Goal: Task Accomplishment & Management: Manage account settings

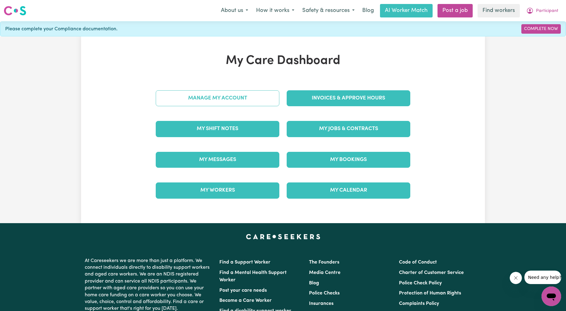
click at [246, 92] on link "Manage My Account" at bounding box center [218, 98] width 124 height 16
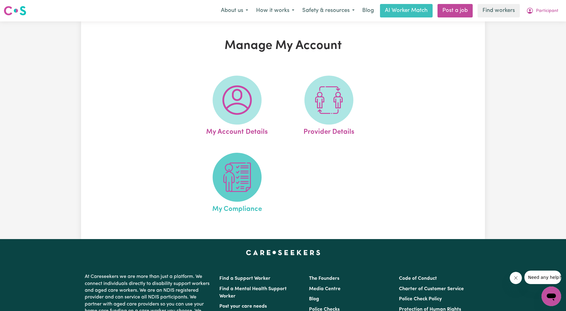
click at [242, 190] on img at bounding box center [236, 176] width 29 height 29
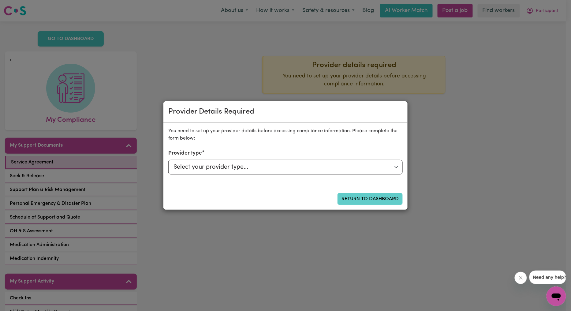
click at [385, 200] on button "Return to Dashboard" at bounding box center [369, 199] width 65 height 12
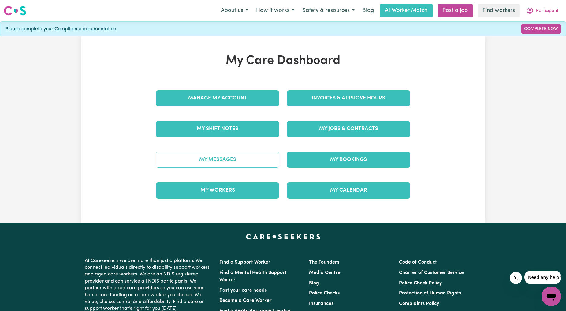
click at [230, 162] on link "My Messages" at bounding box center [218, 160] width 124 height 16
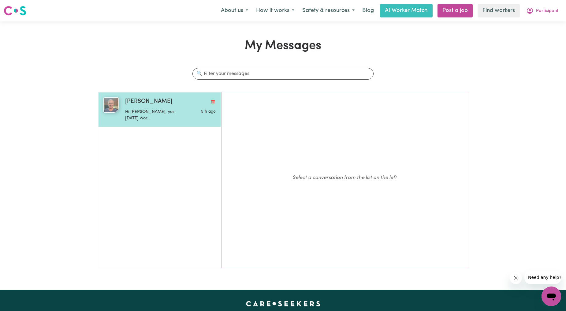
click at [178, 114] on p "Hi [PERSON_NAME], yes [DATE] wor..." at bounding box center [155, 115] width 61 height 13
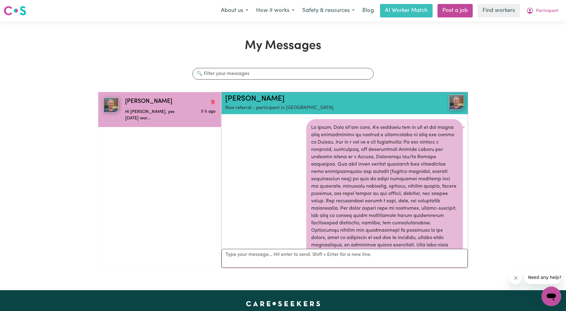
drag, startPoint x: 362, startPoint y: 144, endPoint x: 381, endPoint y: 162, distance: 25.3
click at [381, 162] on div at bounding box center [384, 223] width 157 height 208
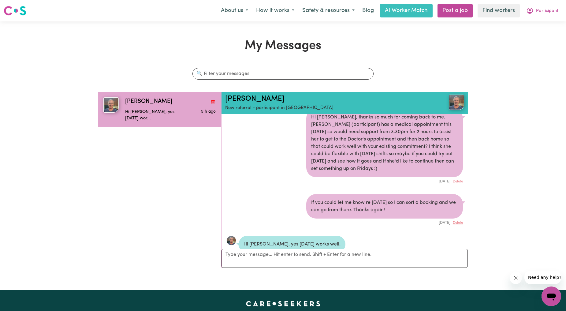
scroll to position [312, 0]
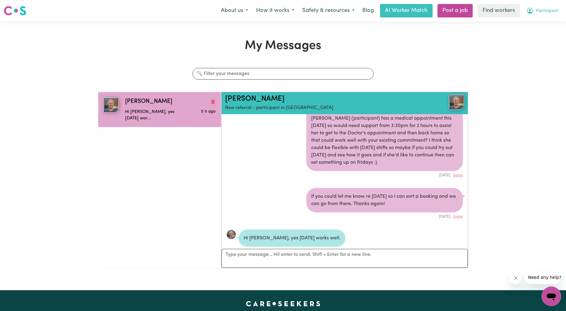
click at [546, 8] on span "Participant" at bounding box center [547, 11] width 22 height 7
click at [538, 18] on div "My Dashboard My SC Dashboard Logout" at bounding box center [537, 35] width 49 height 35
click at [536, 22] on link "My Dashboard" at bounding box center [538, 24] width 48 height 12
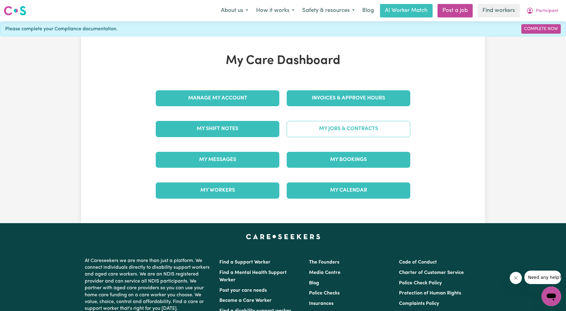
click at [325, 133] on link "My Jobs & Contracts" at bounding box center [349, 129] width 124 height 16
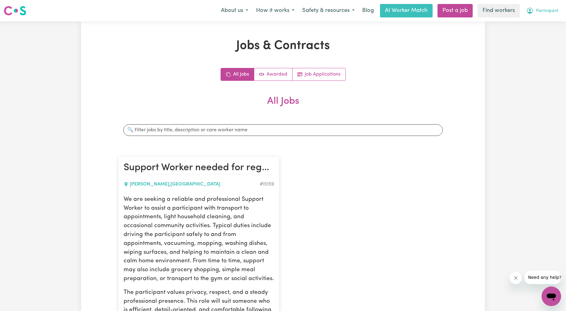
click at [548, 9] on span "Participant" at bounding box center [547, 11] width 22 height 7
click at [534, 20] on link "My Dashboard" at bounding box center [538, 24] width 48 height 12
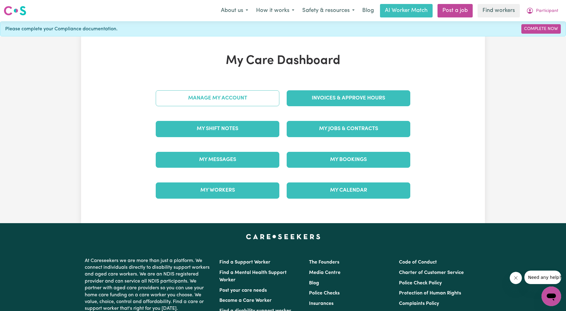
click at [191, 102] on link "Manage My Account" at bounding box center [218, 98] width 124 height 16
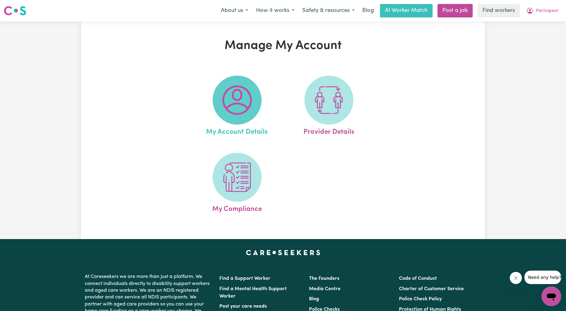
click at [244, 113] on img at bounding box center [236, 99] width 29 height 29
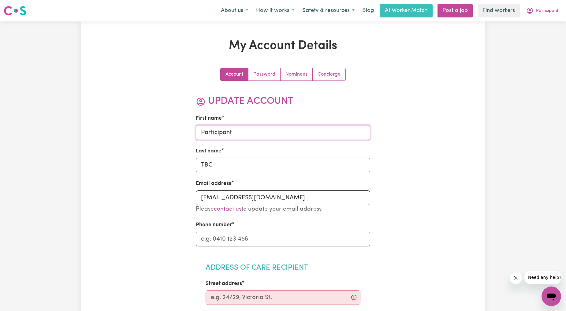
click at [249, 138] on input "Participant" at bounding box center [283, 132] width 175 height 15
click at [251, 172] on input "TBC" at bounding box center [283, 165] width 175 height 15
click at [250, 203] on input "[EMAIL_ADDRESS][DOMAIN_NAME]" at bounding box center [283, 197] width 175 height 15
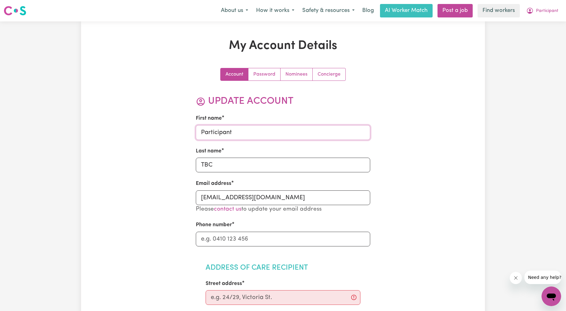
click at [269, 137] on input "Participant" at bounding box center [283, 132] width 175 height 15
click at [549, 15] on button "Participant" at bounding box center [542, 10] width 40 height 13
click at [539, 20] on link "My Dashboard" at bounding box center [538, 24] width 48 height 12
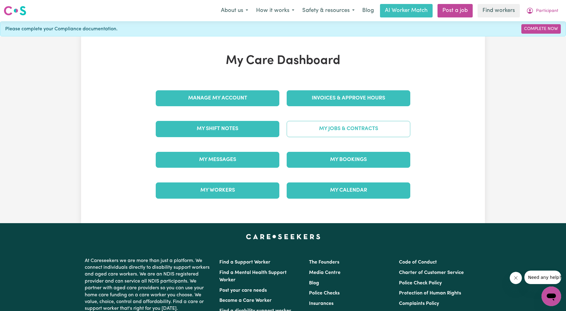
click at [297, 130] on link "My Jobs & Contracts" at bounding box center [349, 129] width 124 height 16
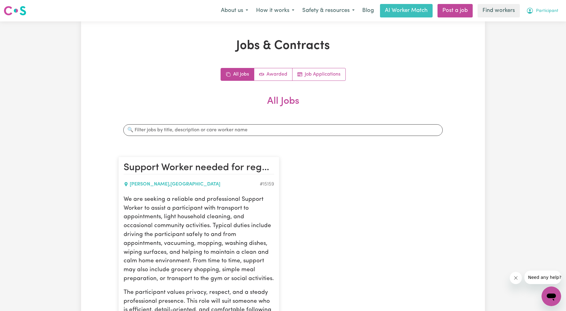
click at [551, 10] on span "Participant" at bounding box center [547, 11] width 22 height 7
click at [521, 25] on link "My Dashboard" at bounding box center [538, 24] width 48 height 12
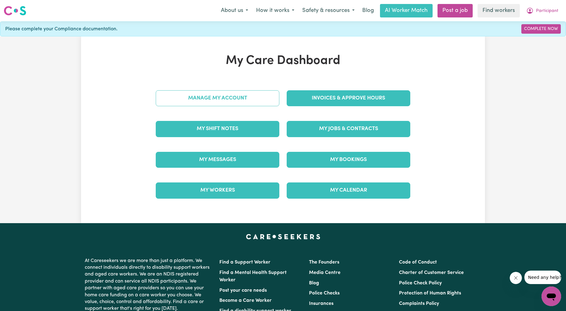
click at [185, 99] on link "Manage My Account" at bounding box center [218, 98] width 124 height 16
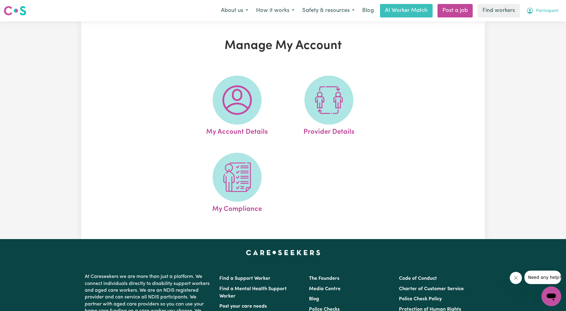
click at [549, 14] on button "Participant" at bounding box center [542, 10] width 40 height 13
click at [530, 27] on link "My Dashboard" at bounding box center [538, 24] width 48 height 12
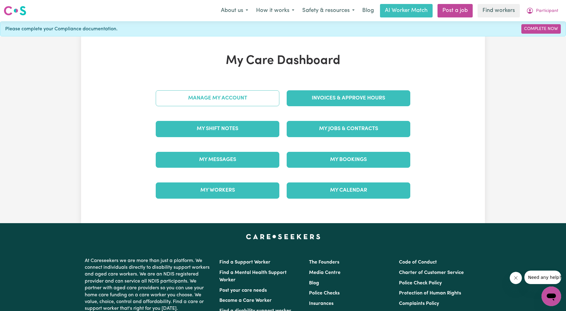
click at [239, 96] on link "Manage My Account" at bounding box center [218, 98] width 124 height 16
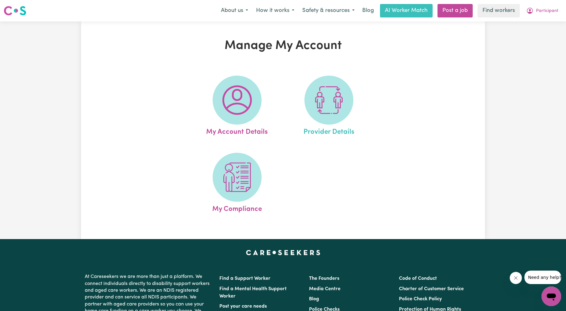
click at [343, 76] on link "Provider Details" at bounding box center [329, 107] width 88 height 62
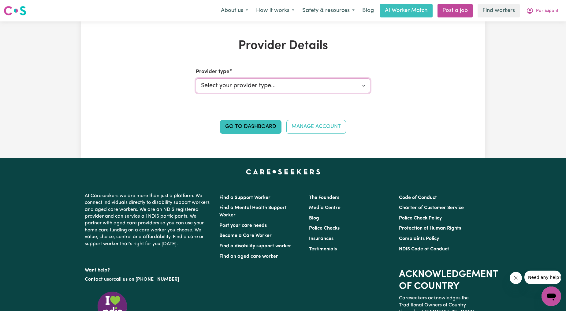
click at [356, 88] on select "Select your provider type... Privately Aged Care / Home Care Package NDIS Fundi…" at bounding box center [283, 85] width 175 height 15
drag, startPoint x: 552, startPoint y: 11, endPoint x: 548, endPoint y: 17, distance: 7.3
click at [552, 11] on span "Participant" at bounding box center [547, 11] width 22 height 7
click at [541, 24] on link "My Dashboard" at bounding box center [538, 24] width 48 height 12
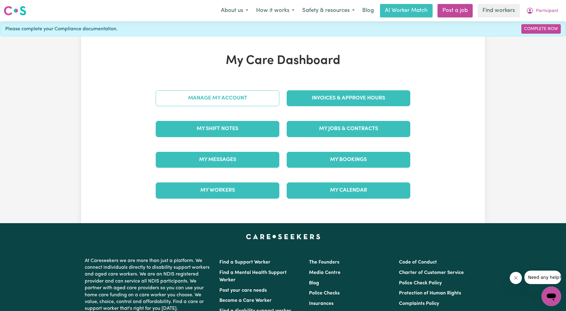
click at [202, 92] on link "Manage My Account" at bounding box center [218, 98] width 124 height 16
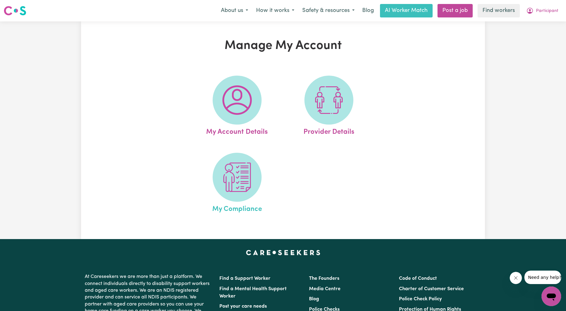
click at [270, 189] on link "My Compliance" at bounding box center [237, 184] width 88 height 62
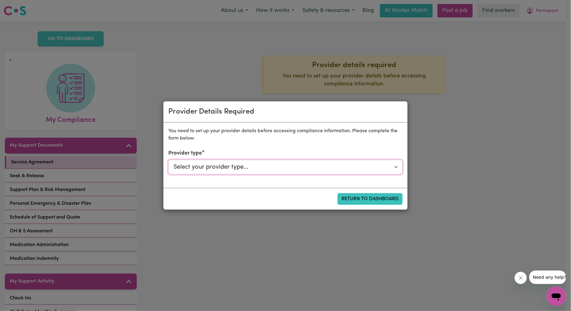
click at [320, 162] on select "Select your provider type... Privately Aged Care / Home Care Package NDIS Fundi…" at bounding box center [285, 167] width 234 height 15
click at [118, 237] on div "Provider Details Required You need to set up your provider details before acces…" at bounding box center [285, 155] width 571 height 311
click at [431, 109] on div "Provider Details Required You need to set up your provider details before acces…" at bounding box center [285, 155] width 571 height 311
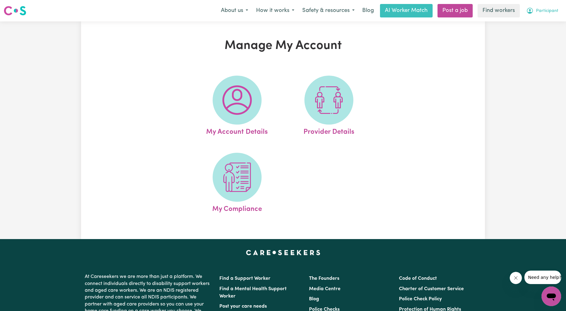
click at [534, 12] on button "Participant" at bounding box center [542, 10] width 40 height 13
click at [524, 47] on link "Logout" at bounding box center [538, 47] width 48 height 12
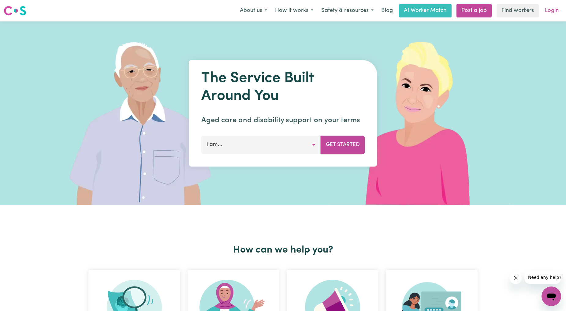
click at [552, 14] on link "Login" at bounding box center [551, 10] width 21 height 13
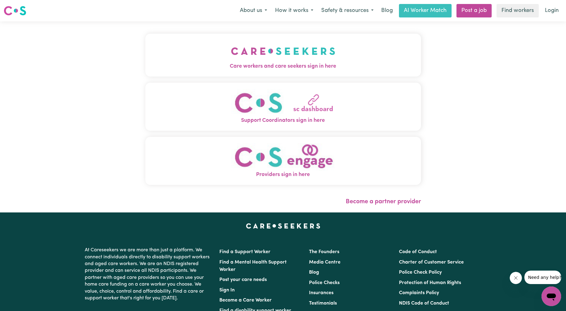
click at [246, 31] on div "Care workers and care seekers sign in here Support Coordinators sign in here Pr…" at bounding box center [283, 116] width 283 height 191
click at [233, 47] on img "Care workers and care seekers sign in here" at bounding box center [283, 51] width 104 height 23
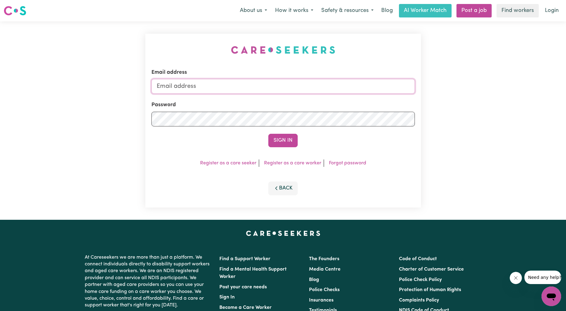
click at [295, 93] on input "Email address" at bounding box center [282, 86] width 263 height 15
drag, startPoint x: 189, startPoint y: 86, endPoint x: 304, endPoint y: 94, distance: 115.3
click at [304, 94] on form "Email address [EMAIL_ADDRESS][PERSON_NAME][DOMAIN_NAME] Password Sign In" at bounding box center [282, 108] width 263 height 79
type input "[EMAIL_ADDRESS][DOMAIN_NAME]"
click at [291, 132] on form "Email address [EMAIL_ADDRESS][DOMAIN_NAME] Password Sign In" at bounding box center [282, 108] width 263 height 79
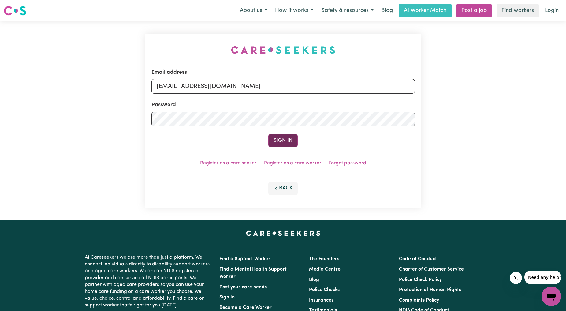
click at [289, 137] on button "Sign In" at bounding box center [282, 140] width 29 height 13
